Goal: Task Accomplishment & Management: Manage account settings

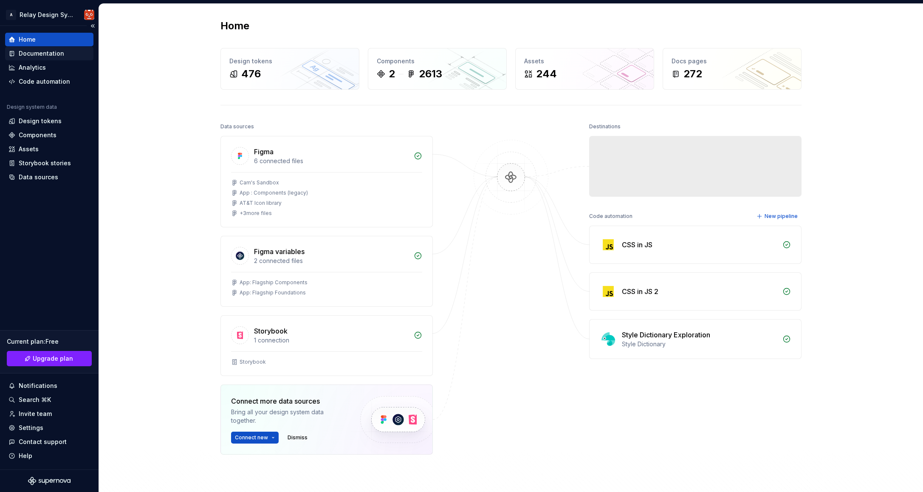
click at [42, 54] on div "Documentation" at bounding box center [41, 53] width 45 height 8
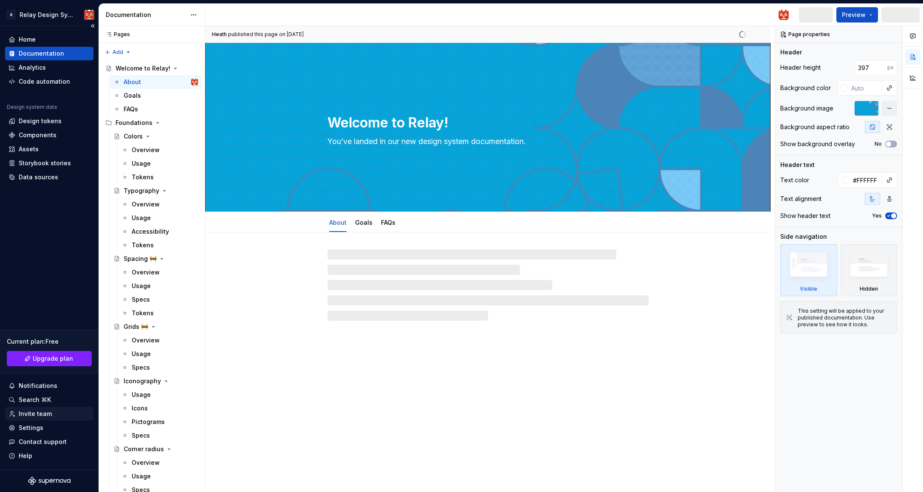
click at [42, 412] on div "Invite team" at bounding box center [35, 414] width 33 height 8
type textarea "*"
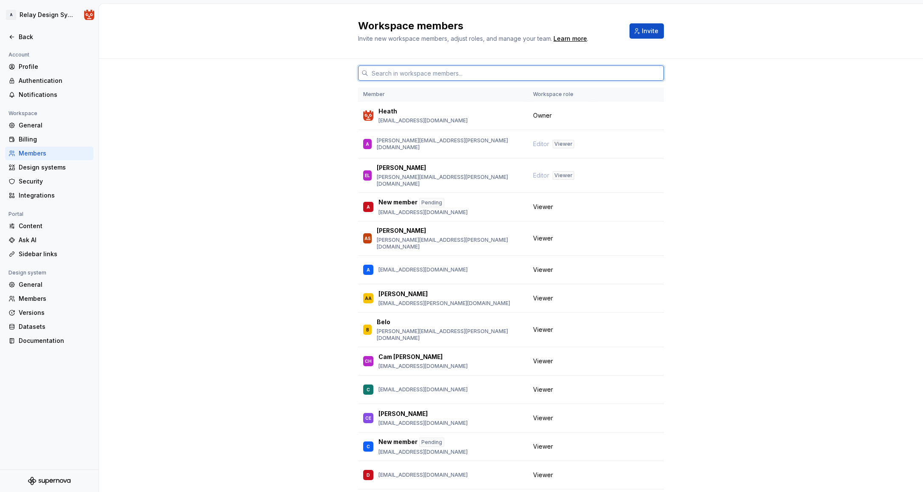
click at [403, 75] on input "text" at bounding box center [516, 72] width 296 height 15
click at [646, 32] on span "Invite" at bounding box center [650, 31] width 17 height 8
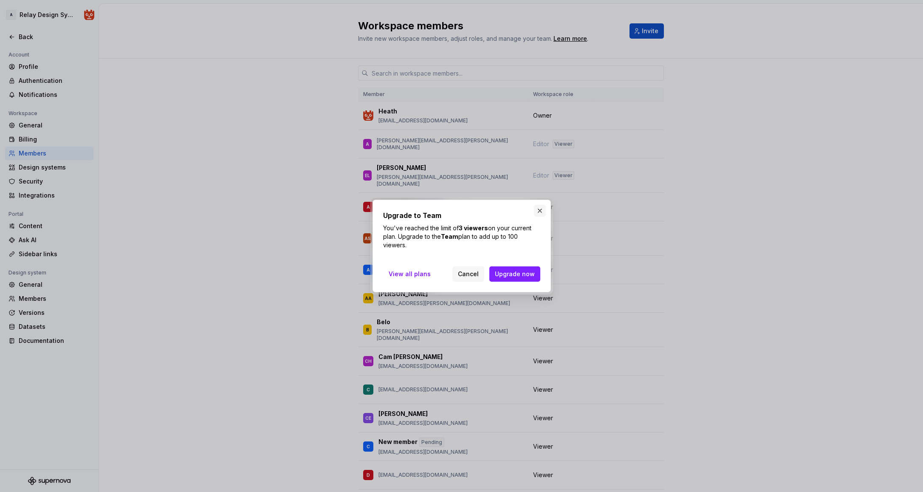
click at [542, 212] on button "button" at bounding box center [540, 211] width 12 height 12
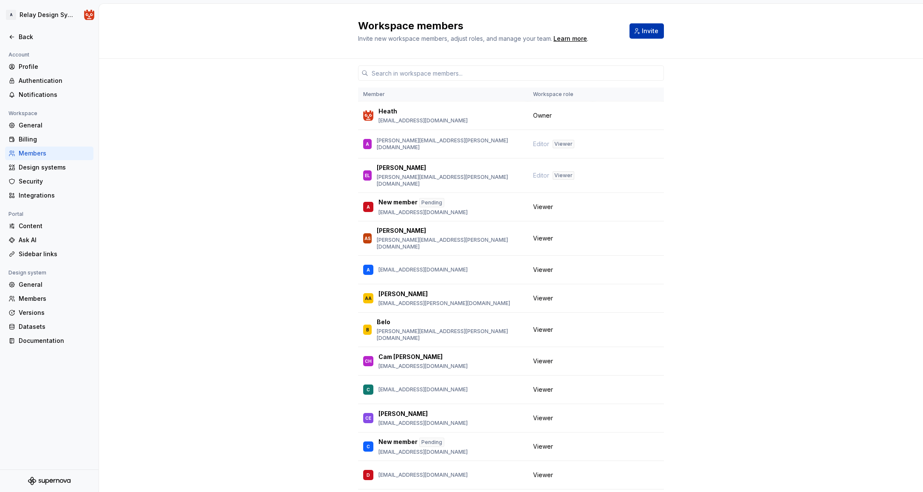
click at [643, 25] on button "Invite" at bounding box center [647, 30] width 34 height 15
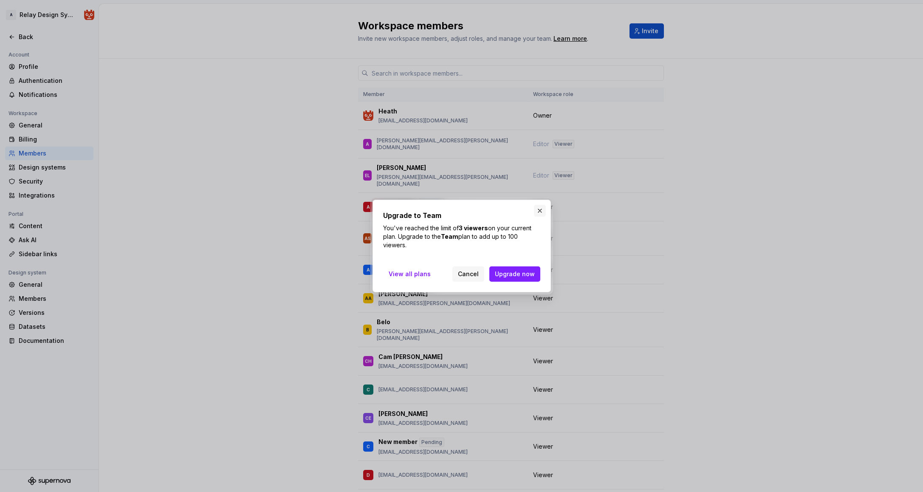
click at [542, 211] on button "button" at bounding box center [540, 211] width 12 height 12
